Goal: Task Accomplishment & Management: Manage account settings

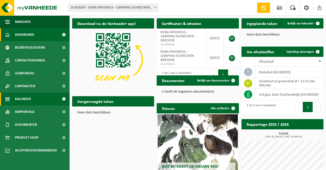
click at [34, 102] on link "Kalender" at bounding box center [34, 99] width 69 height 13
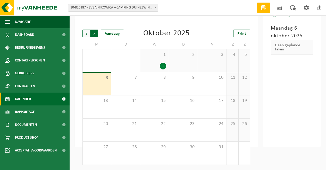
click at [86, 33] on span "Vorige" at bounding box center [86, 34] width 8 height 8
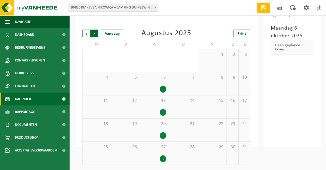
click at [86, 33] on span "Vorige" at bounding box center [86, 34] width 8 height 8
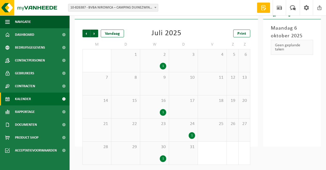
click at [86, 33] on span "Vorige" at bounding box center [86, 34] width 8 height 8
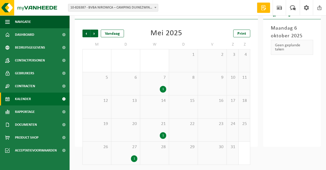
click at [86, 33] on span "Vorige" at bounding box center [86, 34] width 8 height 8
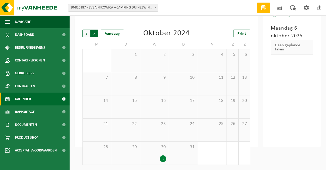
click at [88, 33] on span "Vorige" at bounding box center [86, 34] width 8 height 8
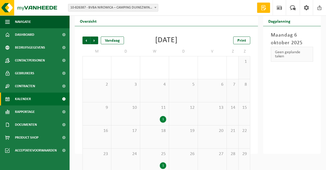
scroll to position [31, 0]
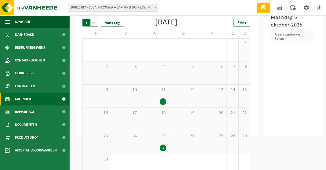
click at [98, 24] on span "Volgende" at bounding box center [94, 23] width 8 height 8
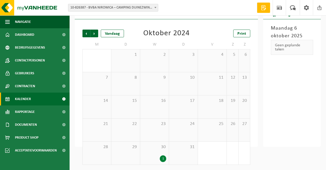
scroll to position [20, 0]
click at [96, 33] on span "Volgende" at bounding box center [94, 34] width 8 height 8
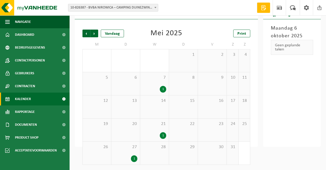
click at [96, 33] on span "Volgende" at bounding box center [94, 34] width 8 height 8
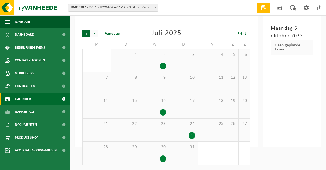
click at [96, 33] on span "Volgende" at bounding box center [94, 34] width 8 height 8
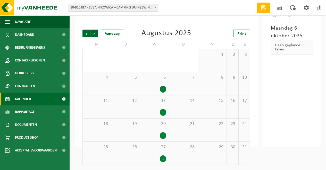
click at [96, 33] on span "Volgende" at bounding box center [94, 34] width 8 height 8
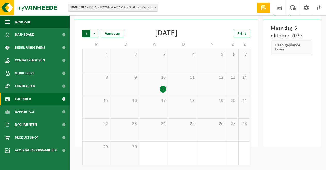
click at [96, 33] on span "Volgende" at bounding box center [94, 34] width 8 height 8
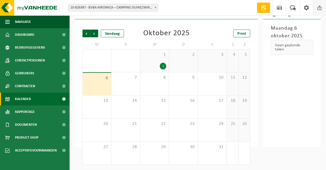
click at [316, 10] on span at bounding box center [319, 7] width 8 height 15
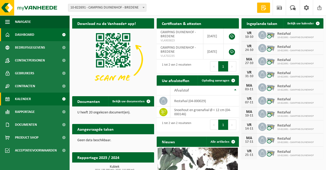
click at [30, 96] on span "Kalender" at bounding box center [23, 99] width 16 height 13
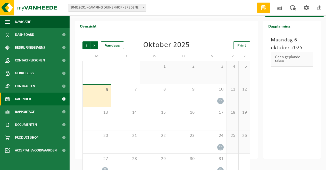
scroll to position [20, 0]
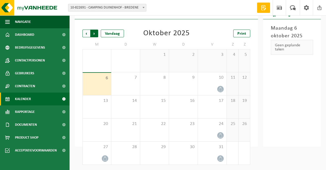
click at [87, 35] on span "Vorige" at bounding box center [86, 34] width 8 height 8
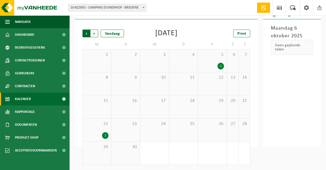
click at [94, 33] on span "Volgende" at bounding box center [94, 34] width 8 height 8
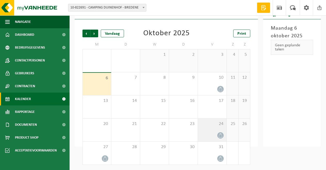
click at [216, 133] on div at bounding box center [211, 135] width 23 height 7
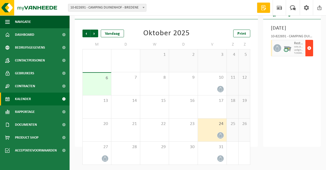
click at [311, 56] on button "button" at bounding box center [309, 48] width 8 height 16
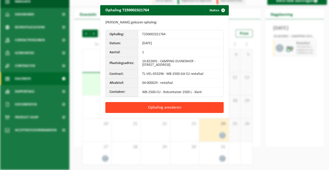
click at [203, 105] on button "Ophaling annuleren" at bounding box center [165, 107] width 118 height 11
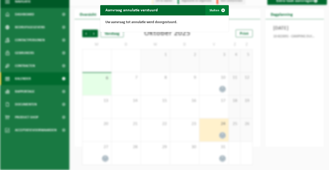
click at [218, 7] on span "button" at bounding box center [223, 10] width 10 height 10
